Goal: Task Accomplishment & Management: Use online tool/utility

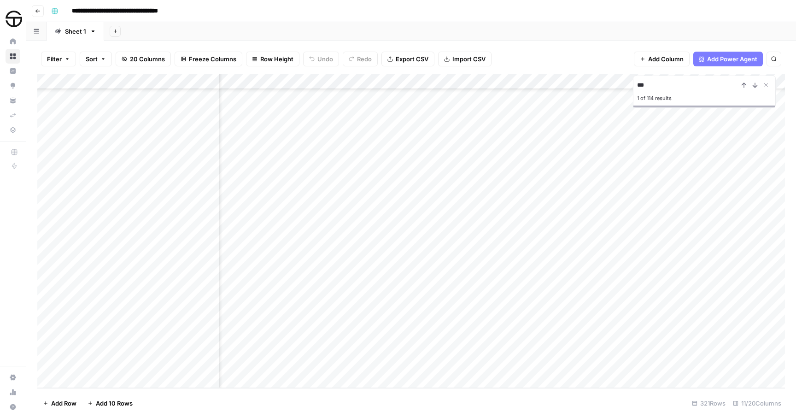
scroll to position [4741, 409]
click at [570, 364] on div "Add Column" at bounding box center [410, 231] width 747 height 314
click at [583, 364] on div "Add Column" at bounding box center [410, 231] width 747 height 314
